Goal: Information Seeking & Learning: Learn about a topic

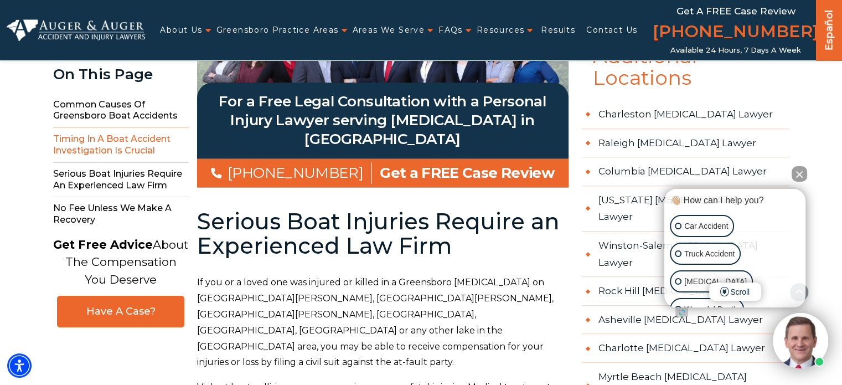
scroll to position [1127, 0]
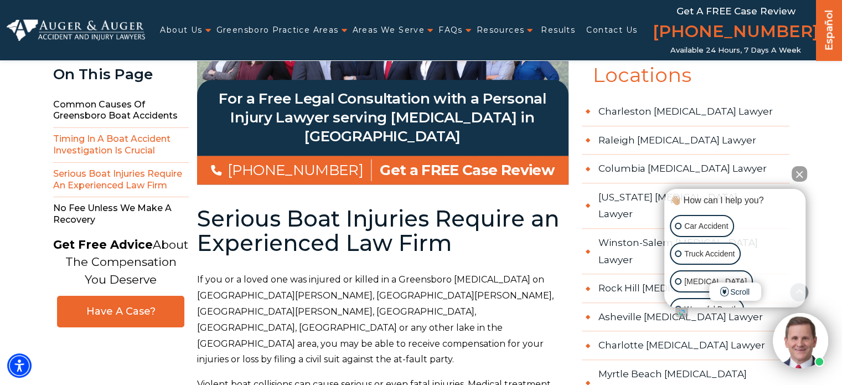
click at [156, 183] on span "Serious Boat Injuries Require an Experienced Law Firm" at bounding box center [121, 180] width 136 height 35
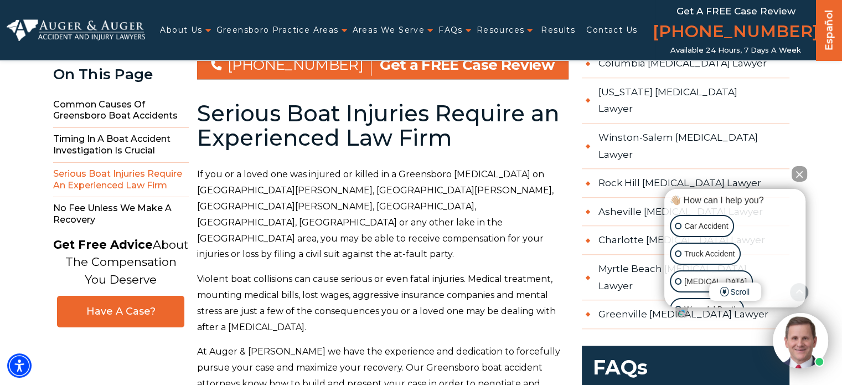
scroll to position [1235, 0]
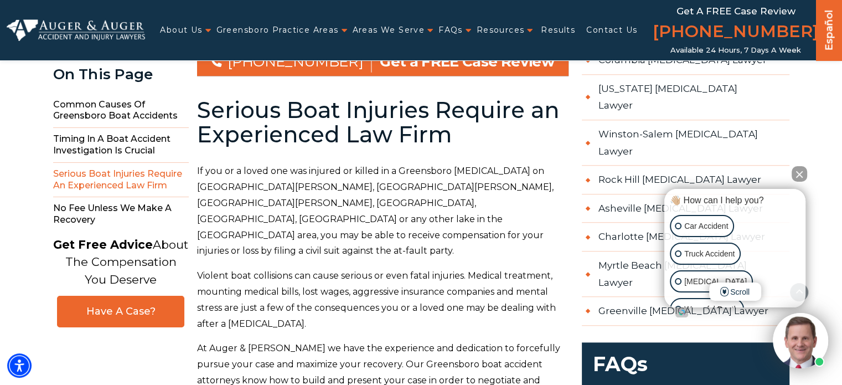
click at [278, 268] on p "Violent boat collisions can cause serious or even fatal injuries. Medical treat…" at bounding box center [382, 300] width 371 height 64
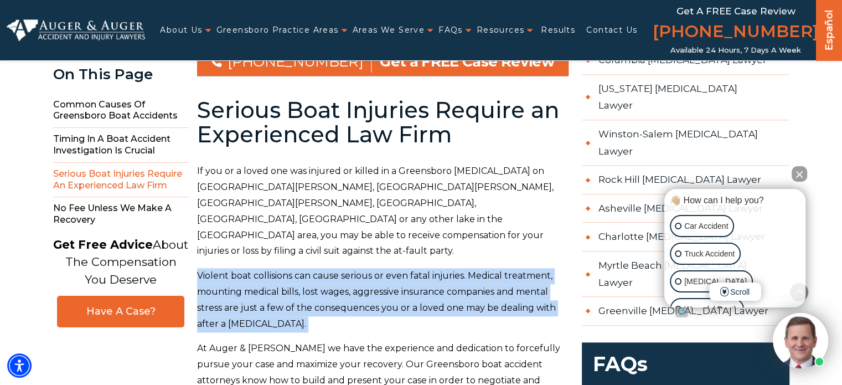
click at [278, 268] on p "Violent boat collisions can cause serious or even fatal injuries. Medical treat…" at bounding box center [382, 300] width 371 height 64
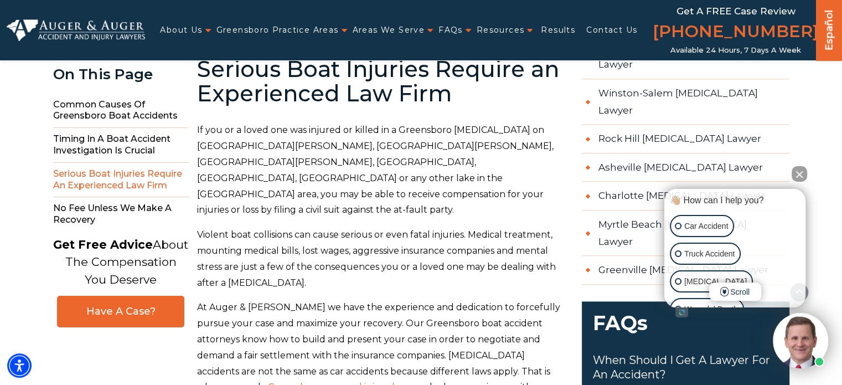
scroll to position [1272, 0]
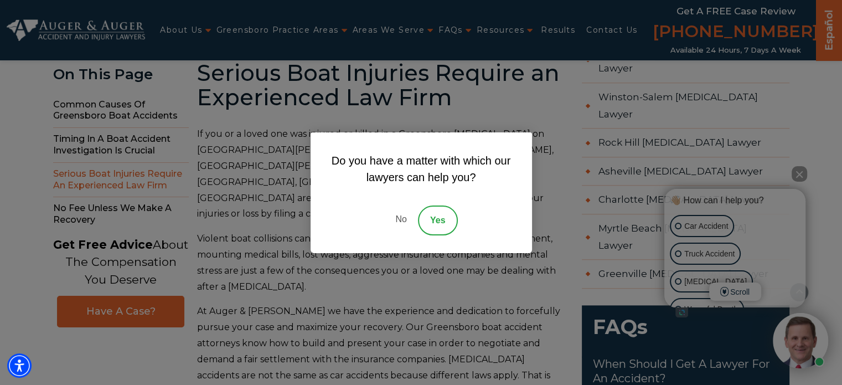
click at [401, 226] on link "No" at bounding box center [400, 220] width 33 height 30
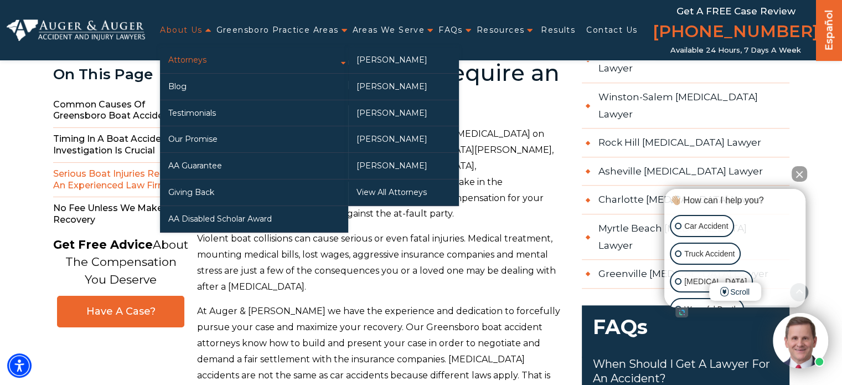
click at [196, 61] on link "Attorneys" at bounding box center [254, 60] width 188 height 26
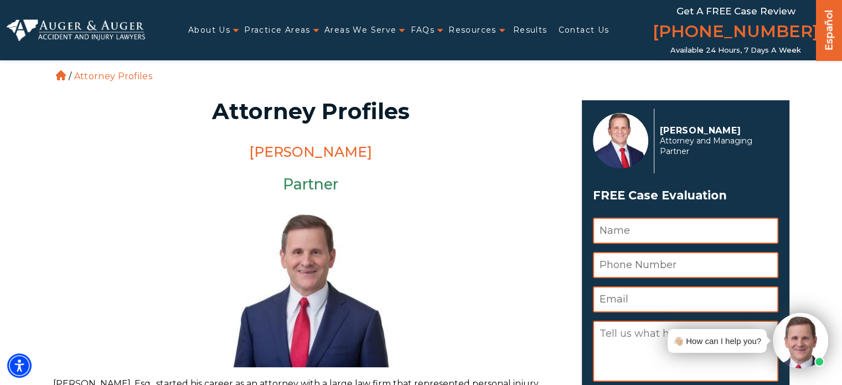
click at [282, 146] on link "[PERSON_NAME]" at bounding box center [310, 151] width 123 height 17
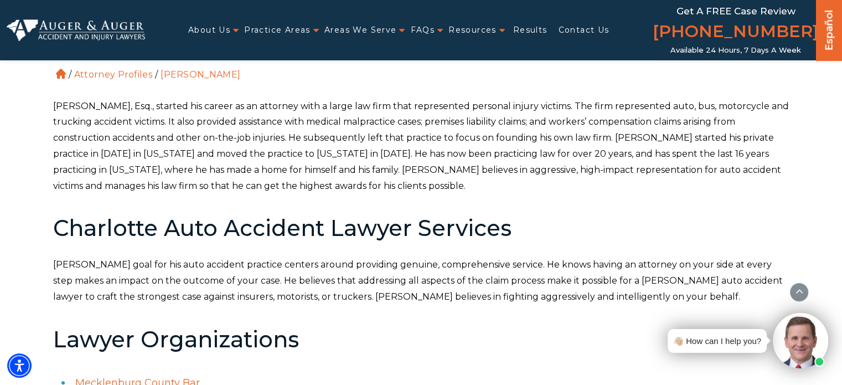
scroll to position [330, 0]
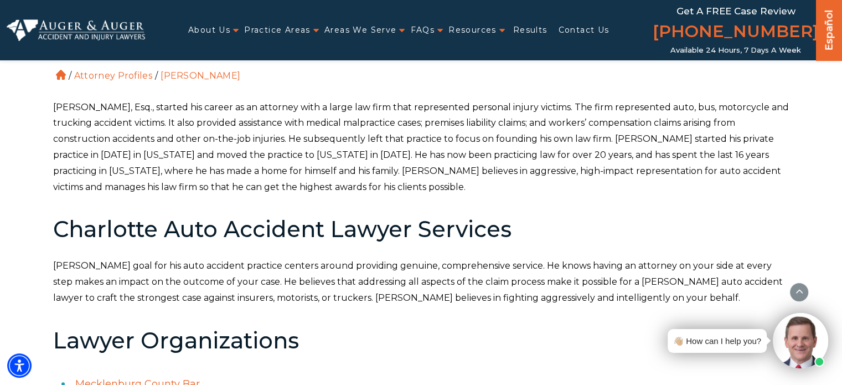
drag, startPoint x: 282, startPoint y: 146, endPoint x: 213, endPoint y: 142, distance: 68.8
click at [213, 142] on p "[PERSON_NAME], Esq., started his career as an attorney with a large law firm th…" at bounding box center [421, 148] width 736 height 96
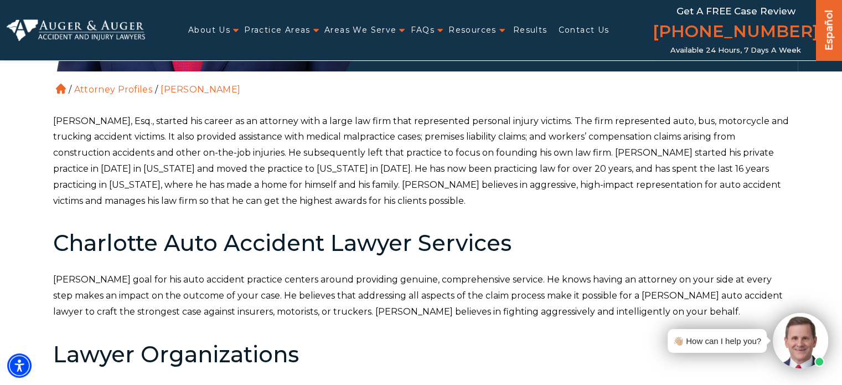
scroll to position [0, 0]
